Goal: Check status: Check status

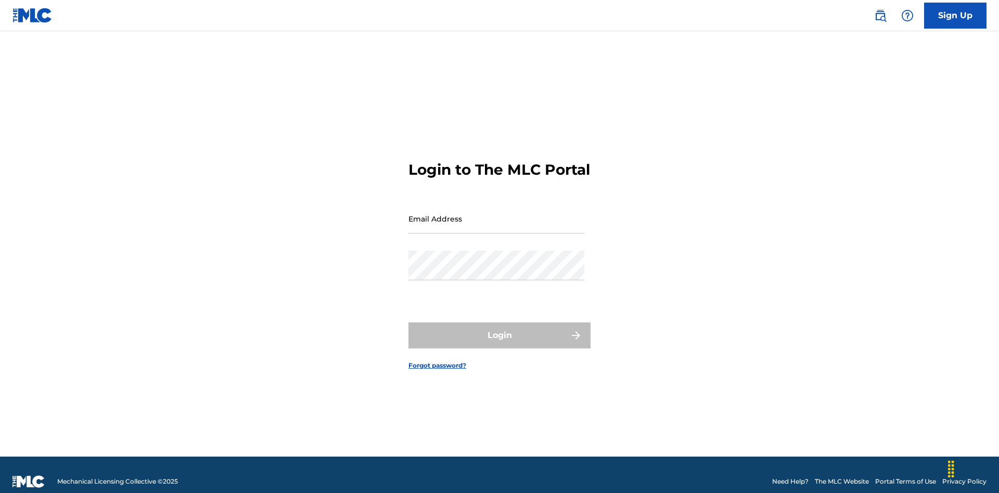
scroll to position [14, 0]
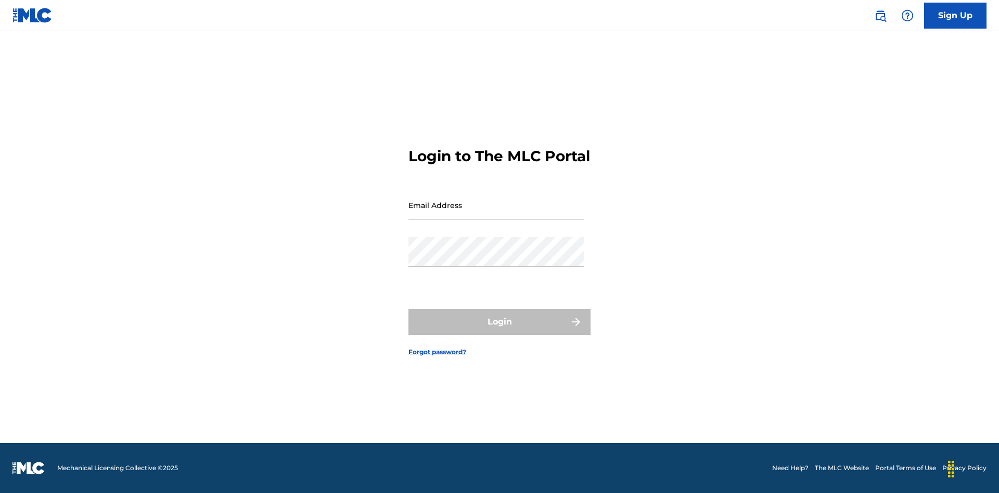
click at [496, 214] on input "Email Address" at bounding box center [496, 205] width 176 height 30
type input "Duke.McTesterson@gmail.com"
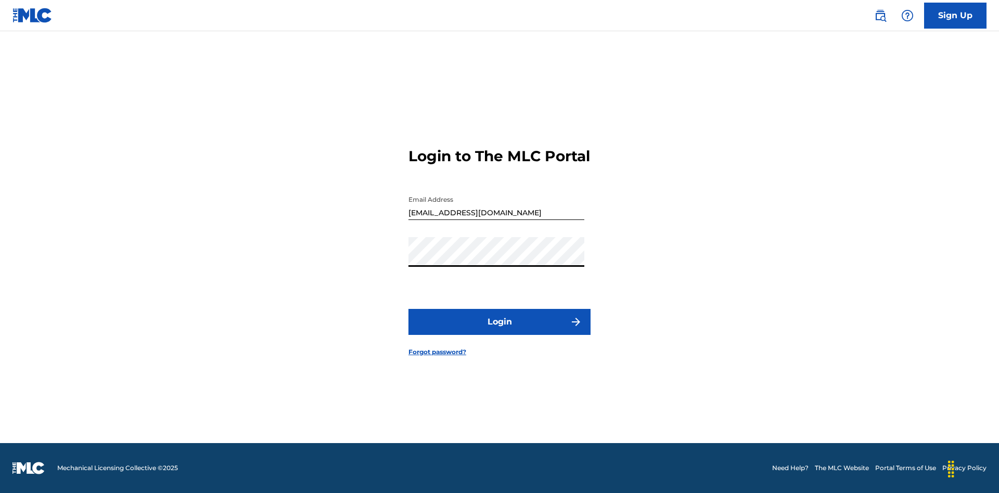
click at [499, 331] on button "Login" at bounding box center [499, 322] width 182 height 26
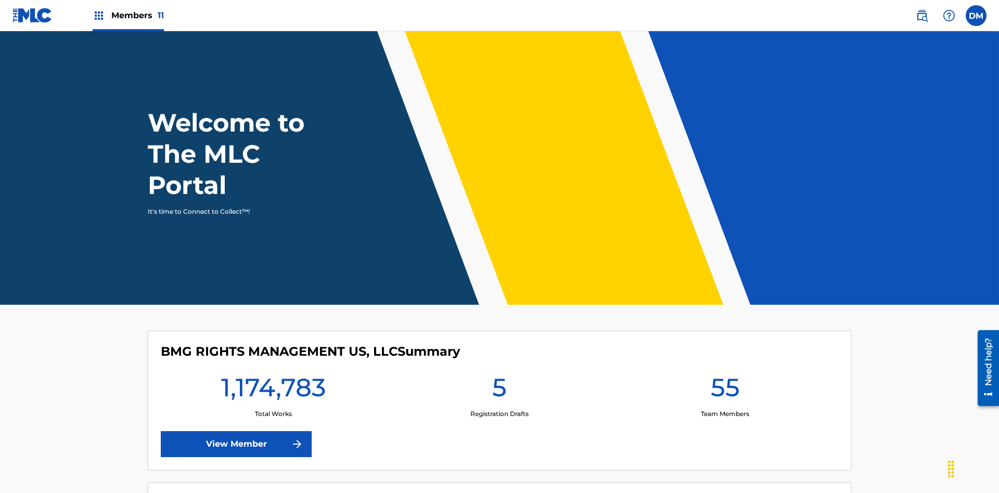
click at [128, 15] on span "Members 11" at bounding box center [137, 15] width 53 height 12
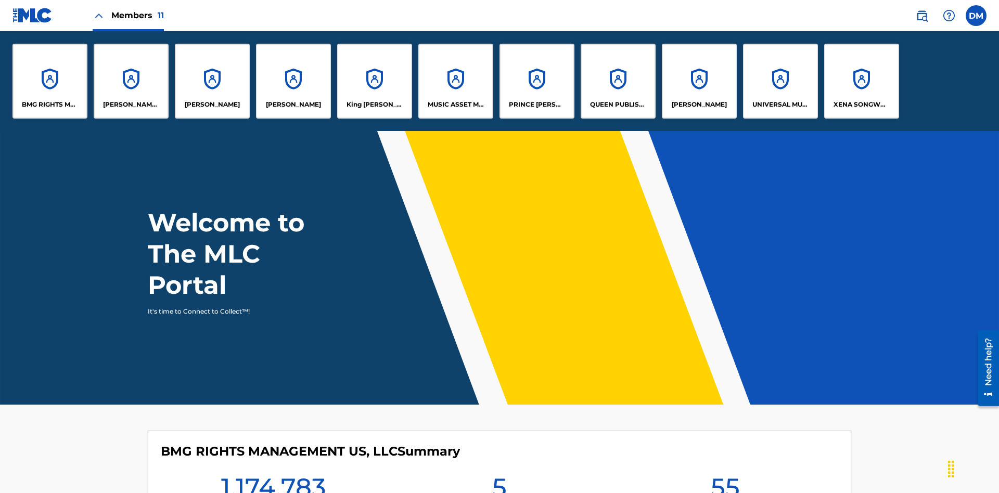
click at [780, 105] on p "UNIVERSAL MUSIC PUB GROUP" at bounding box center [780, 104] width 57 height 9
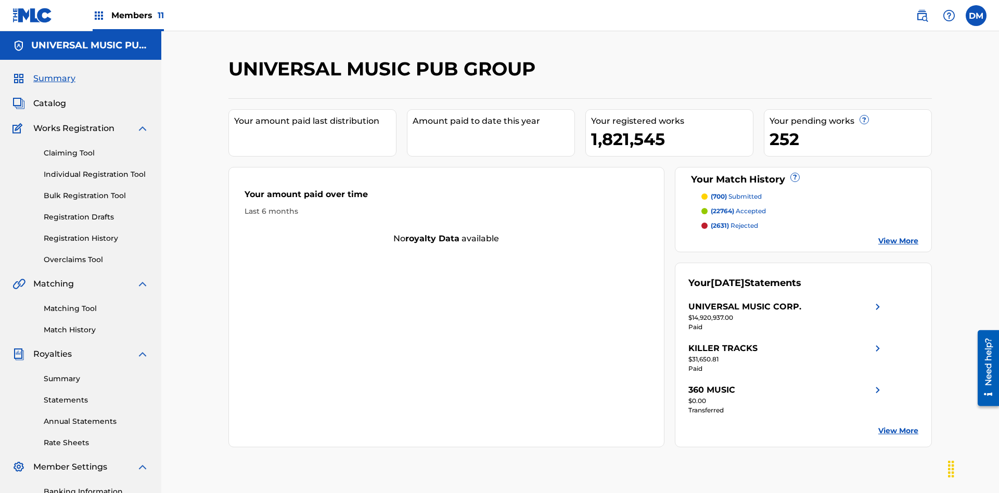
click at [96, 233] on link "Registration History" at bounding box center [96, 238] width 105 height 11
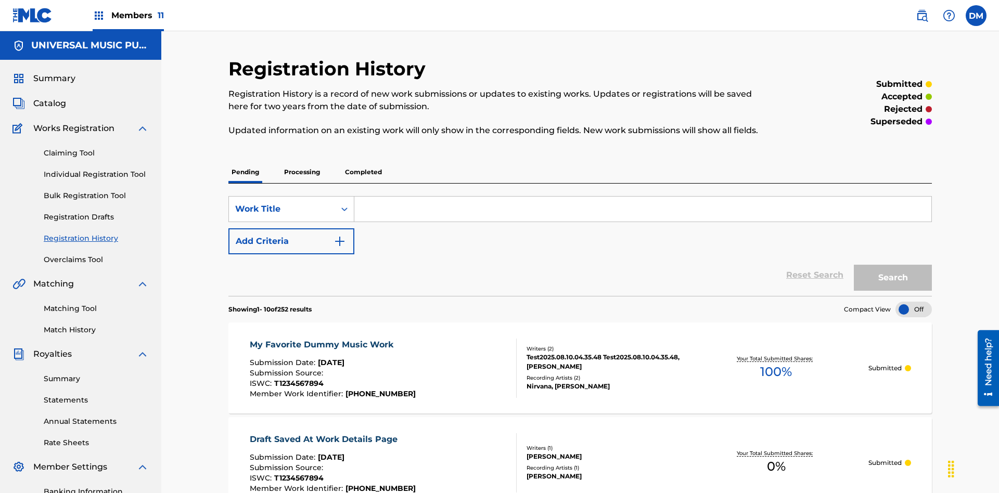
click at [363, 161] on p "Completed" at bounding box center [363, 172] width 43 height 22
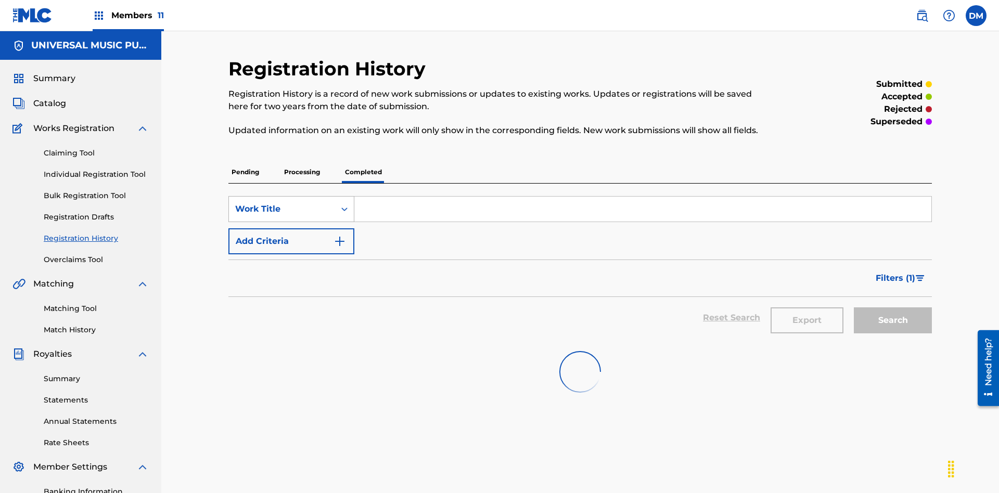
click at [282, 203] on div "Work Title" at bounding box center [282, 209] width 94 height 12
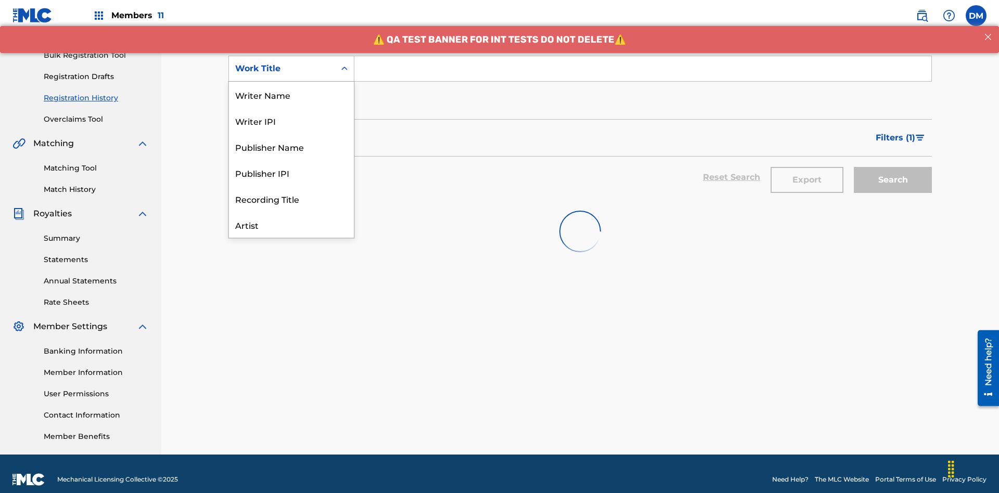
scroll to position [52, 0]
